Goal: Navigation & Orientation: Find specific page/section

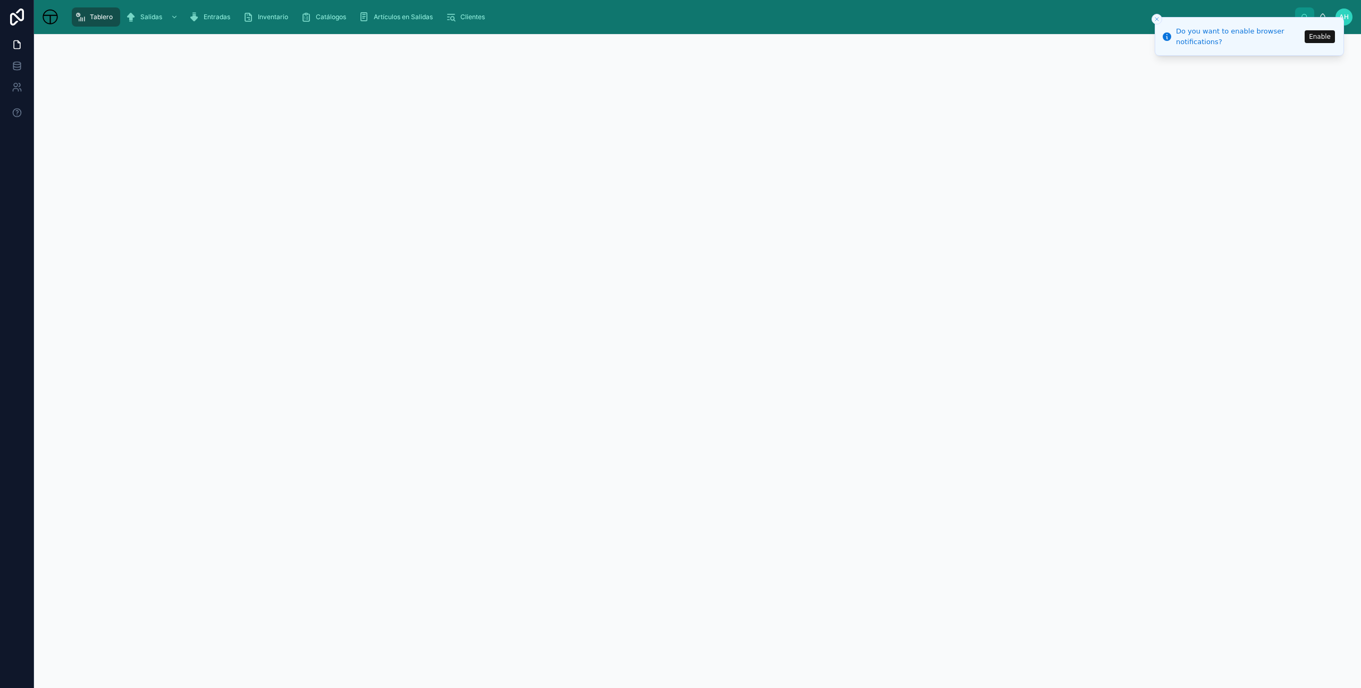
click at [1157, 18] on icon "Close toast" at bounding box center [1156, 19] width 6 height 6
click at [150, 7] on link "Salidas" at bounding box center [152, 16] width 61 height 19
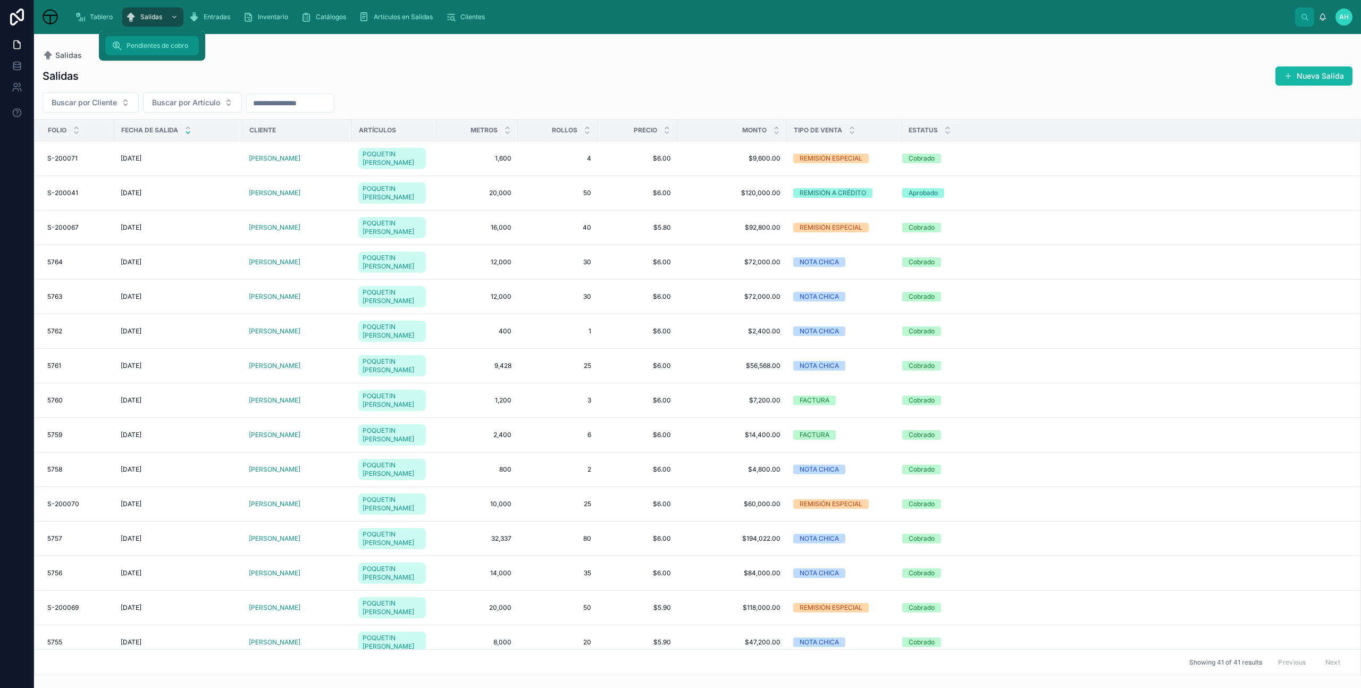
click at [149, 46] on span "Pendientes de cobro" at bounding box center [157, 45] width 62 height 9
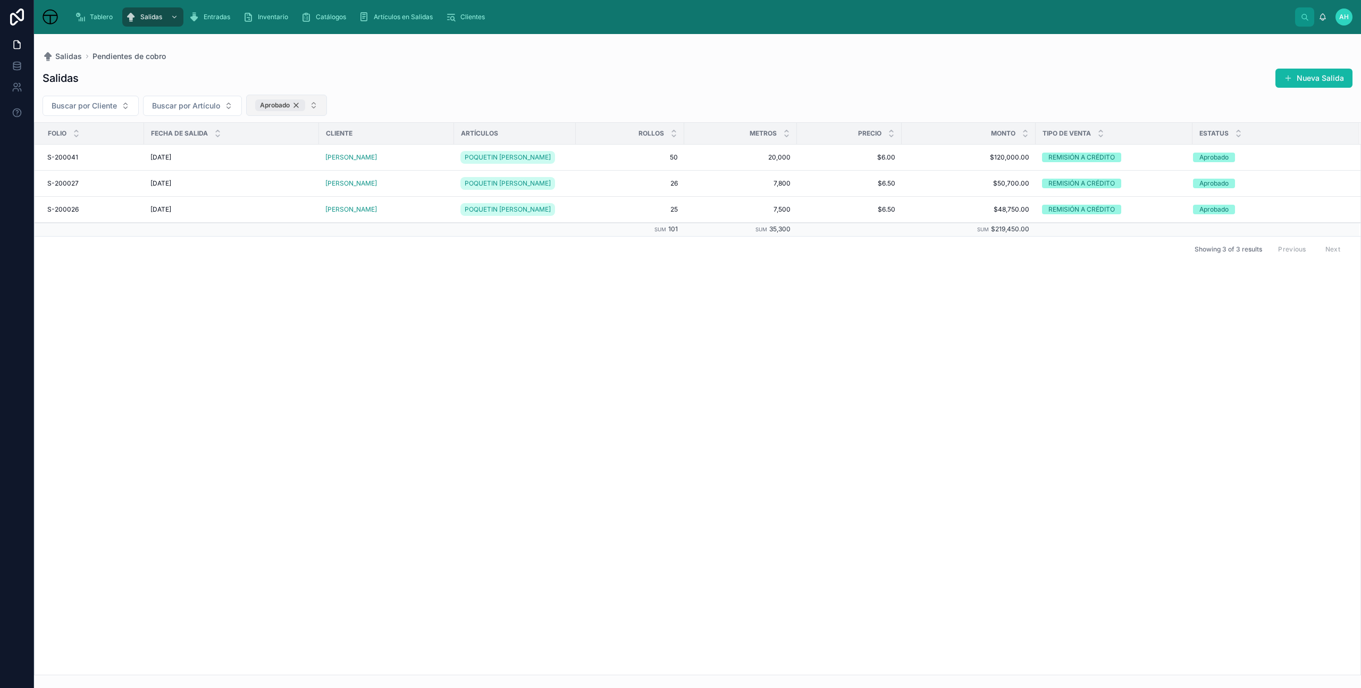
click at [299, 105] on div "Aprobado" at bounding box center [280, 105] width 50 height 12
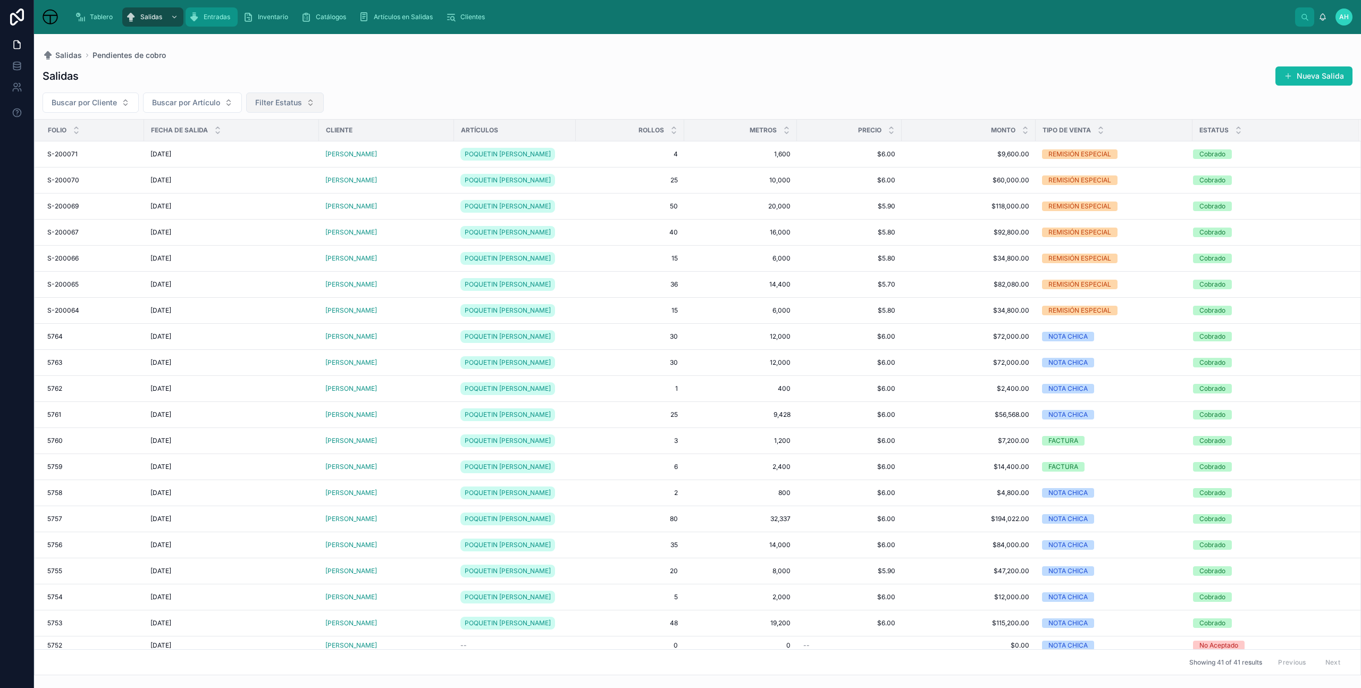
click at [214, 13] on span "Entradas" at bounding box center [217, 17] width 27 height 9
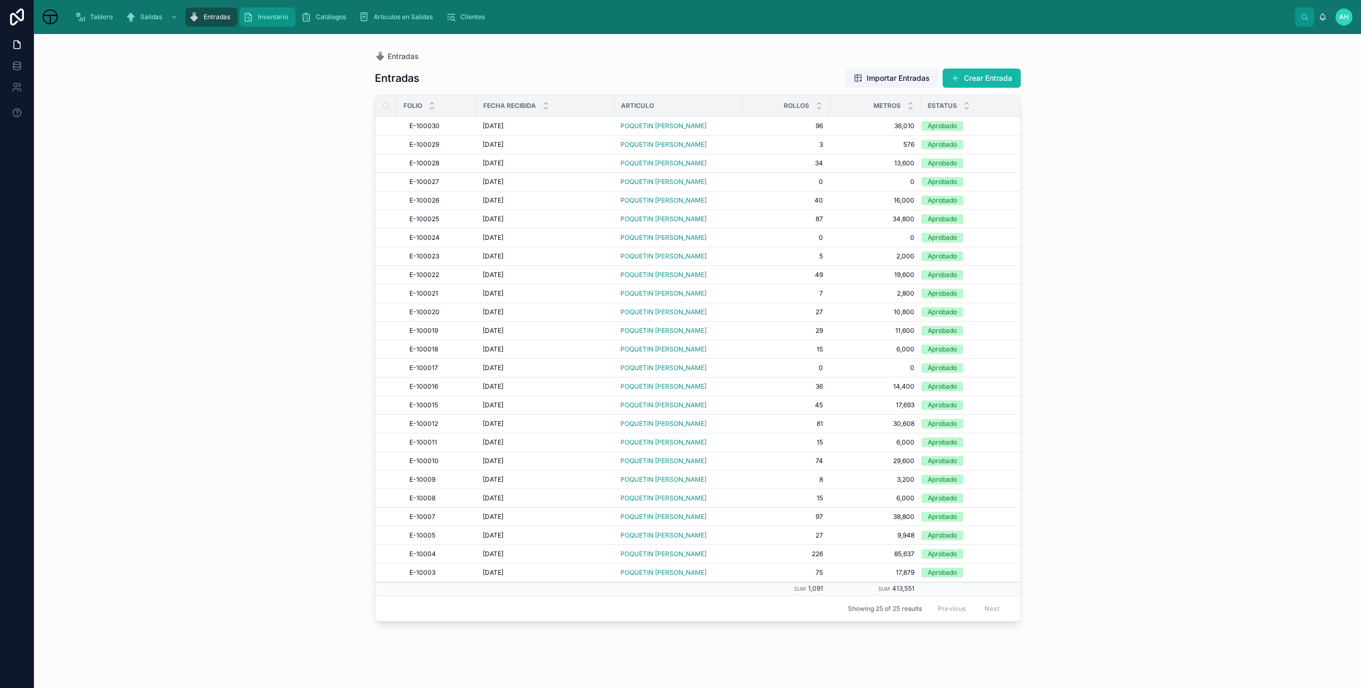
click at [263, 21] on span "Inventario" at bounding box center [273, 17] width 30 height 9
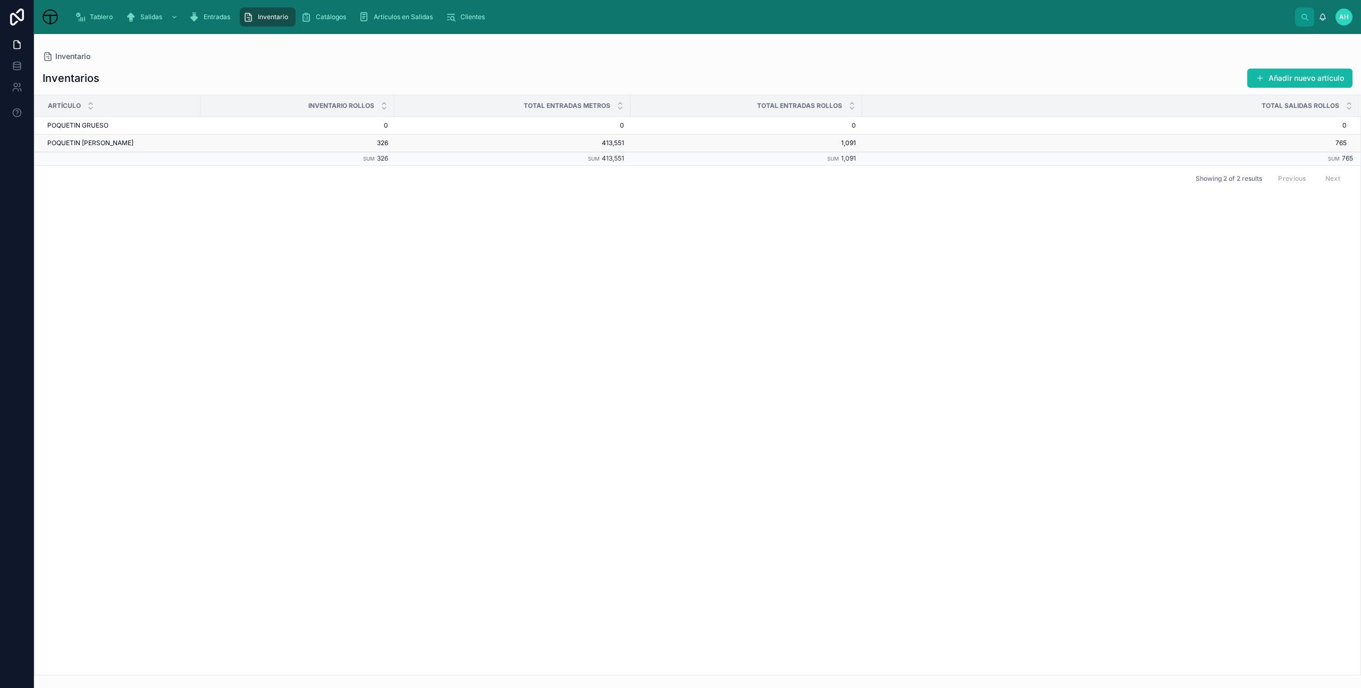
click at [95, 145] on span "POQUETIN [PERSON_NAME]" at bounding box center [90, 143] width 86 height 9
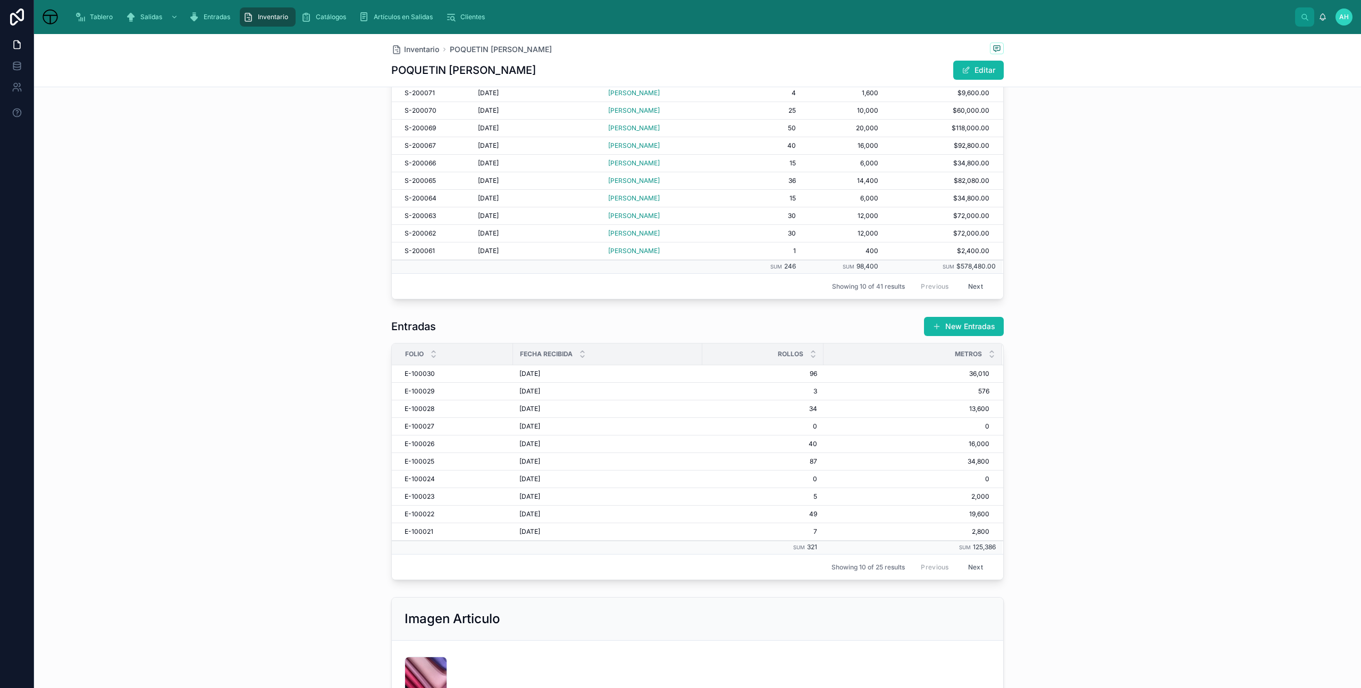
scroll to position [378, 0]
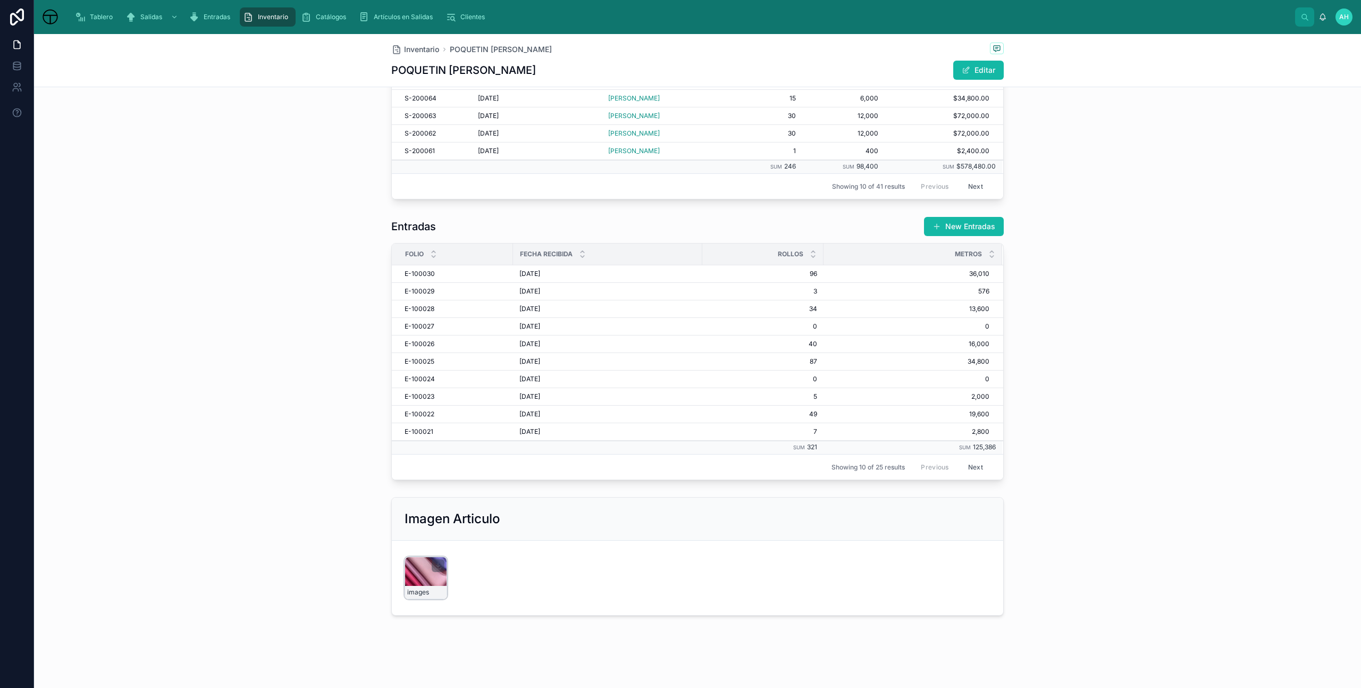
click at [417, 577] on div "images" at bounding box center [425, 577] width 43 height 43
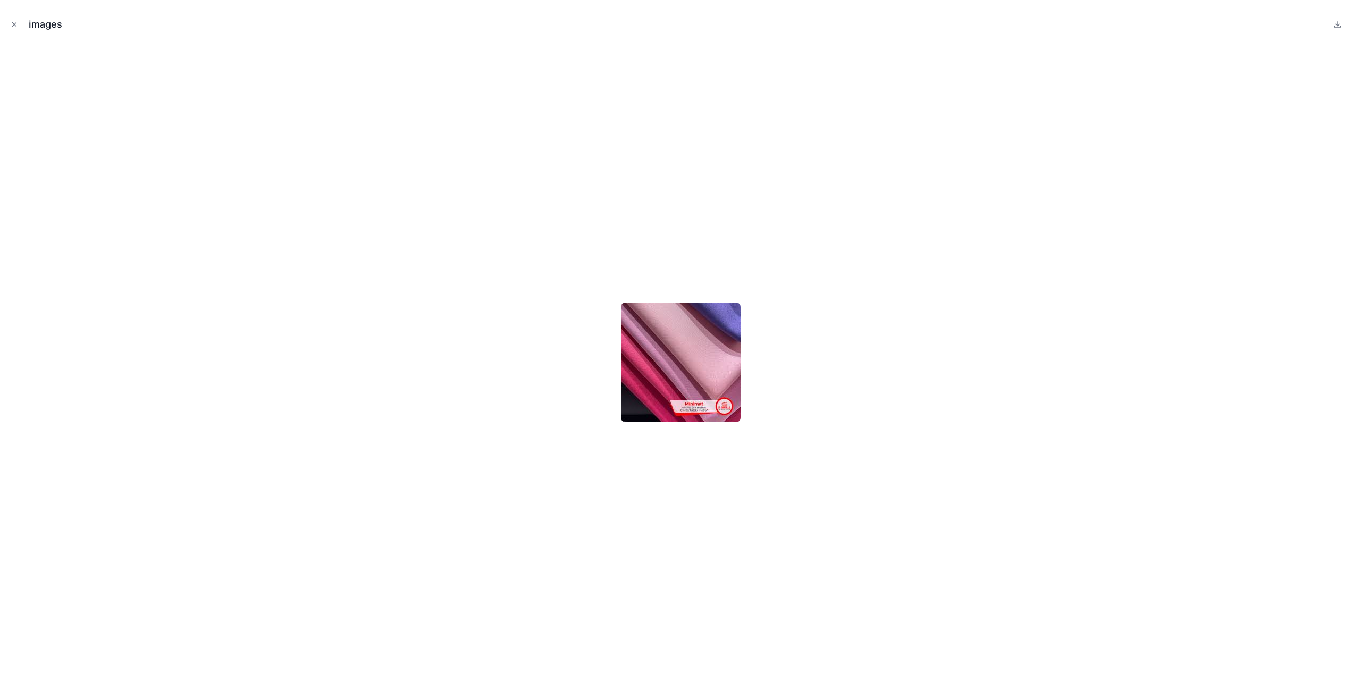
click at [22, 27] on div "images" at bounding box center [680, 25] width 1343 height 32
click at [16, 26] on icon "Close modal" at bounding box center [14, 24] width 7 height 7
